Goal: Find specific page/section: Find specific page/section

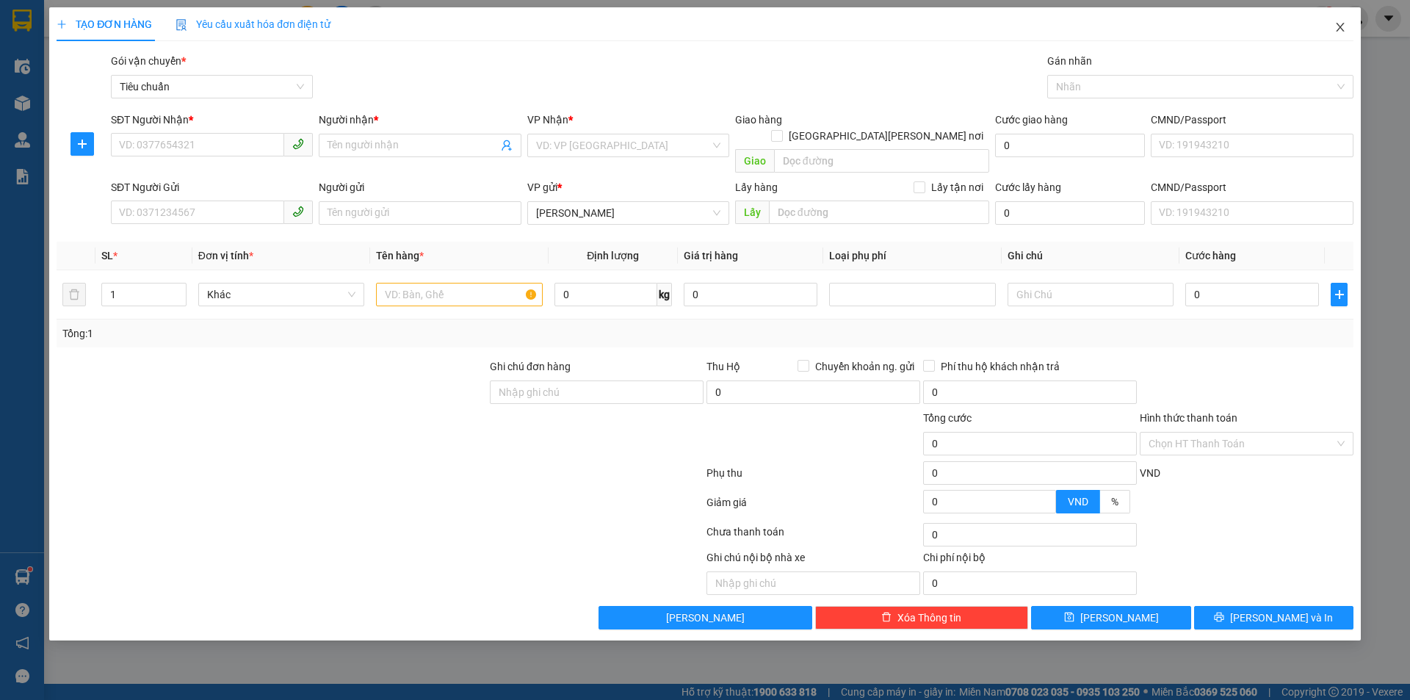
click at [1338, 28] on icon "close" at bounding box center [1340, 27] width 12 height 12
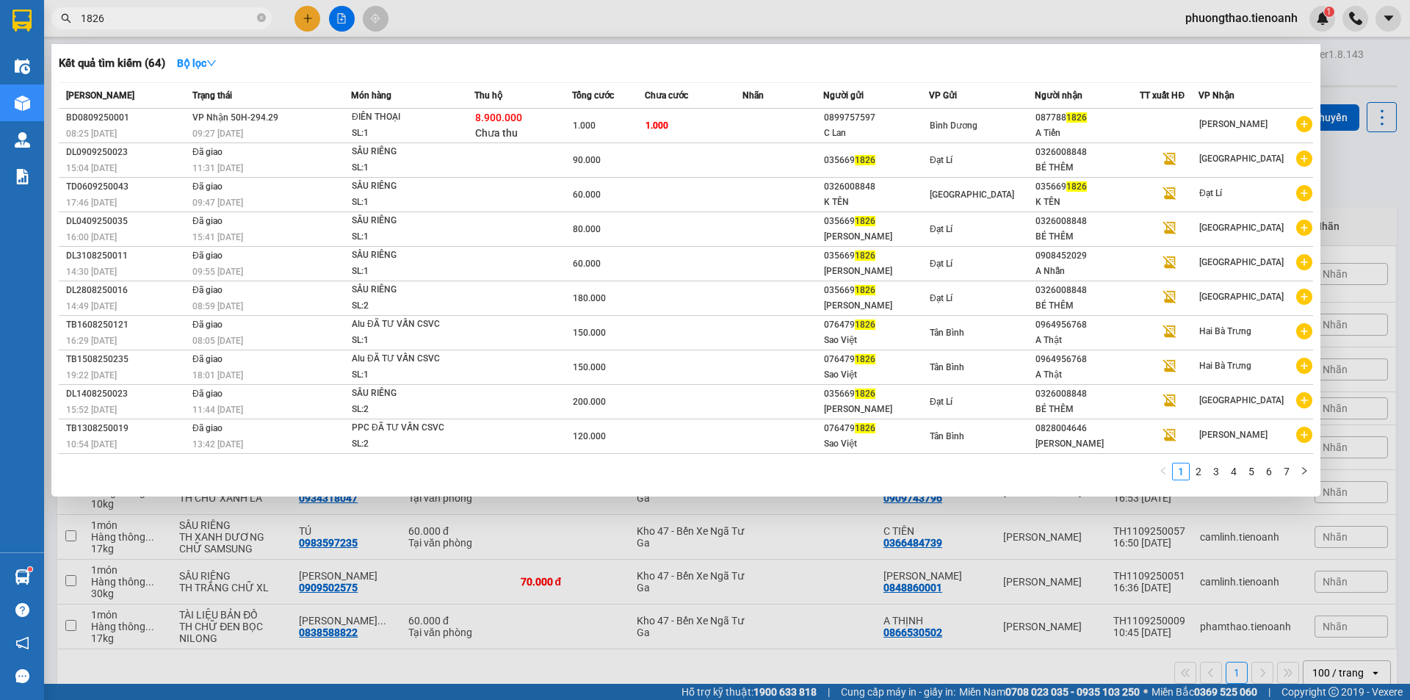
click at [167, 29] on span "1826" at bounding box center [161, 18] width 220 height 22
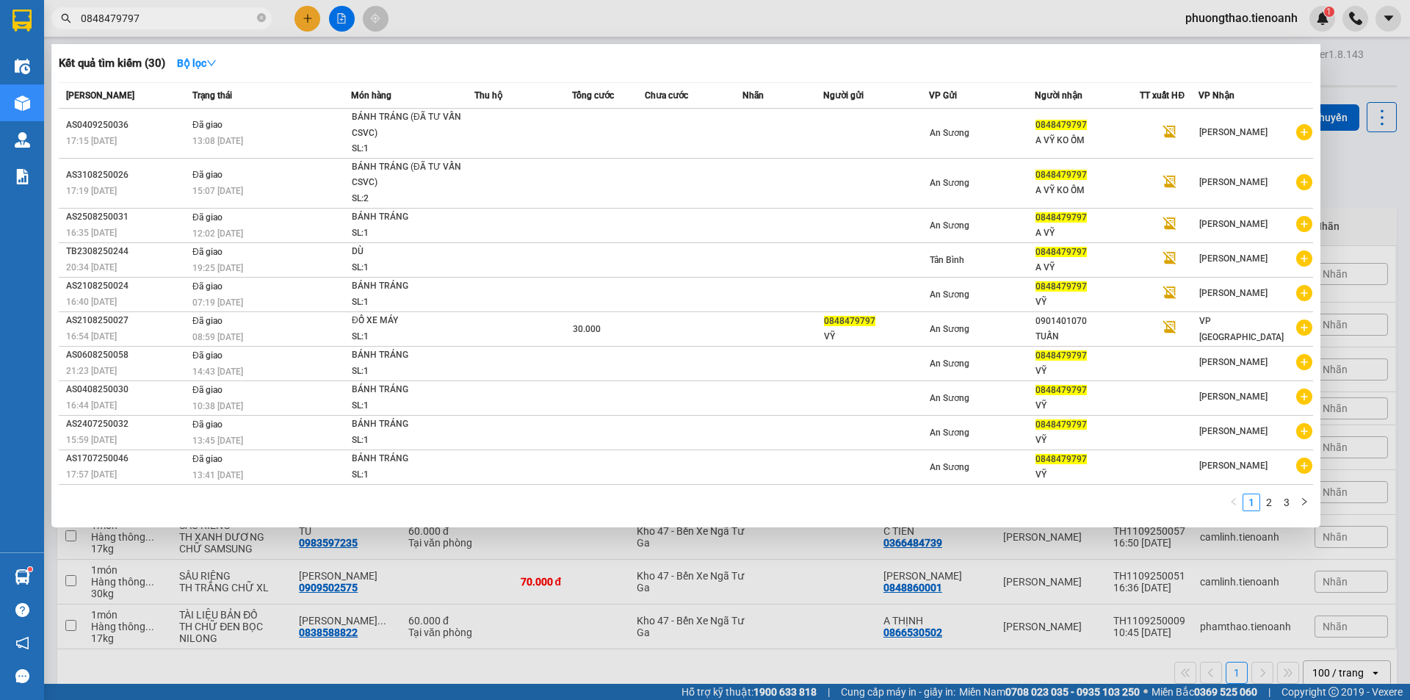
type input "0848479797"
click at [493, 592] on div at bounding box center [705, 350] width 1410 height 700
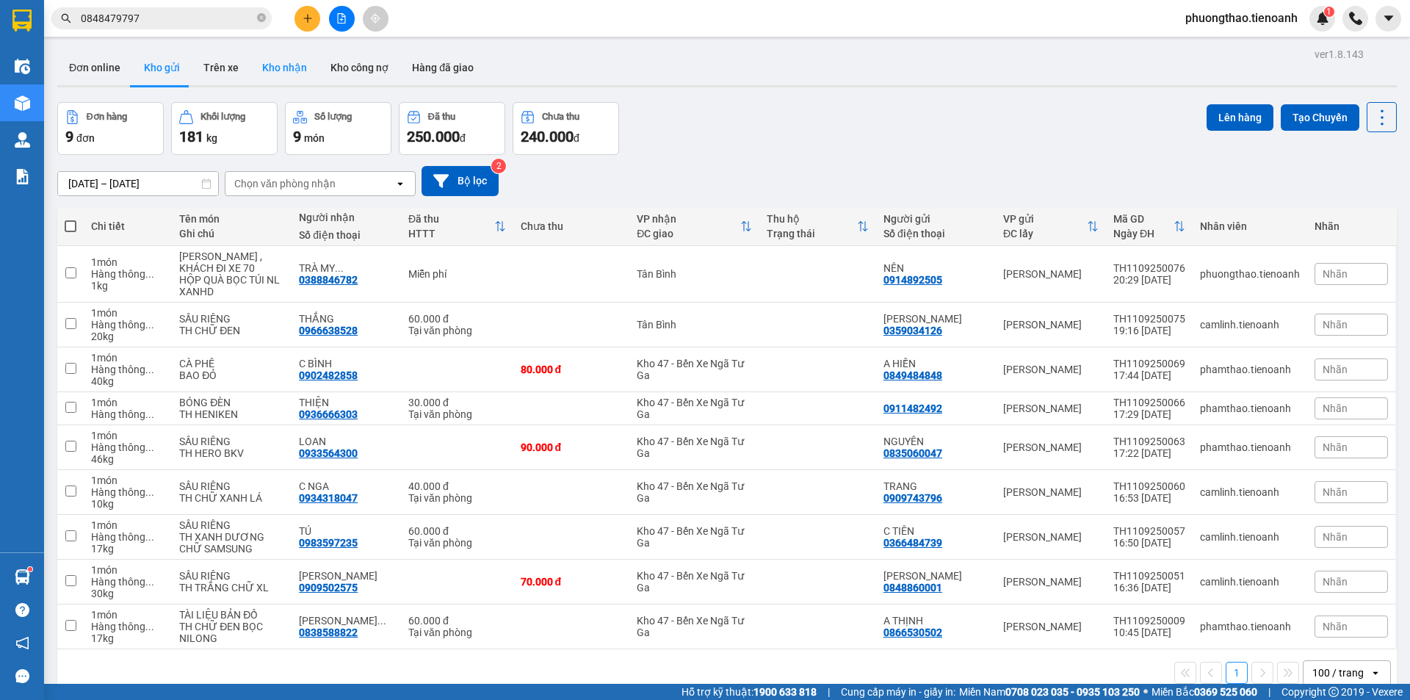
click at [286, 72] on button "Kho nhận" at bounding box center [284, 67] width 68 height 35
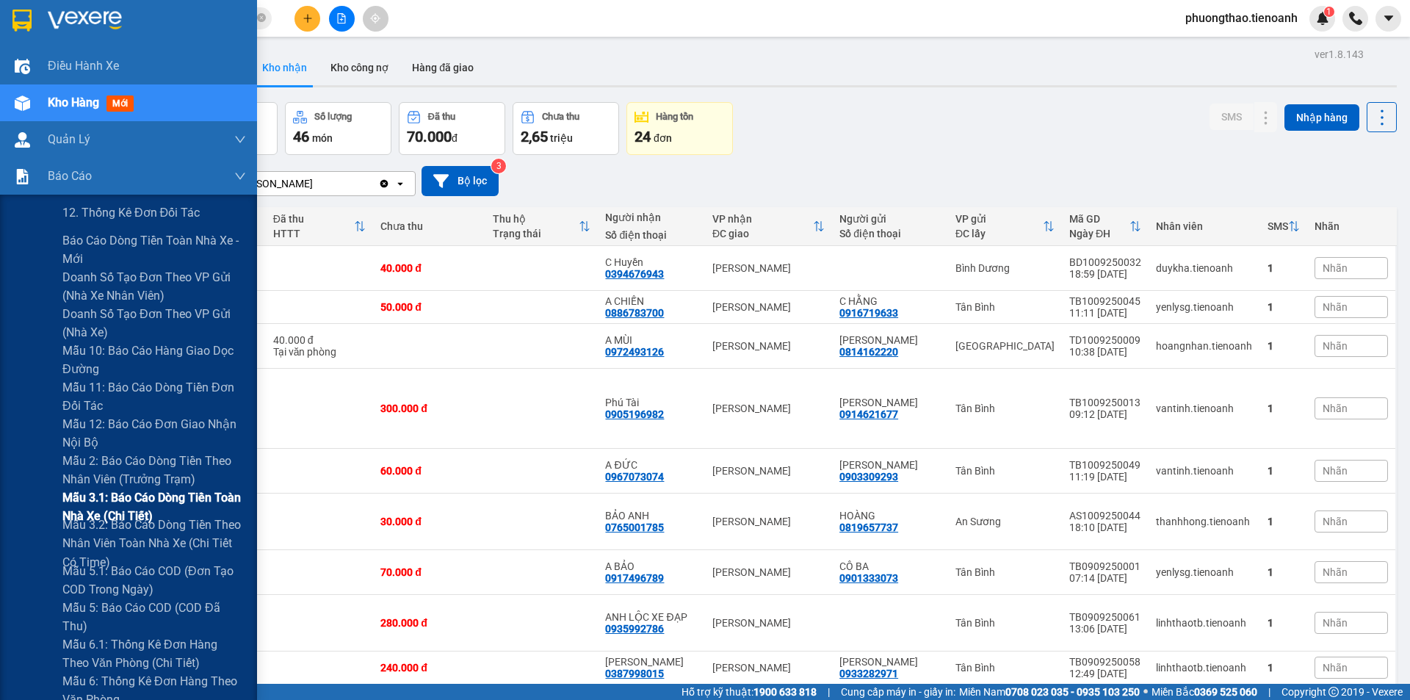
click at [124, 500] on span "Mẫu 3.1: Báo cáo dòng tiền toàn nhà xe (Chi Tiết)" at bounding box center [154, 506] width 184 height 37
